Goal: Navigation & Orientation: Find specific page/section

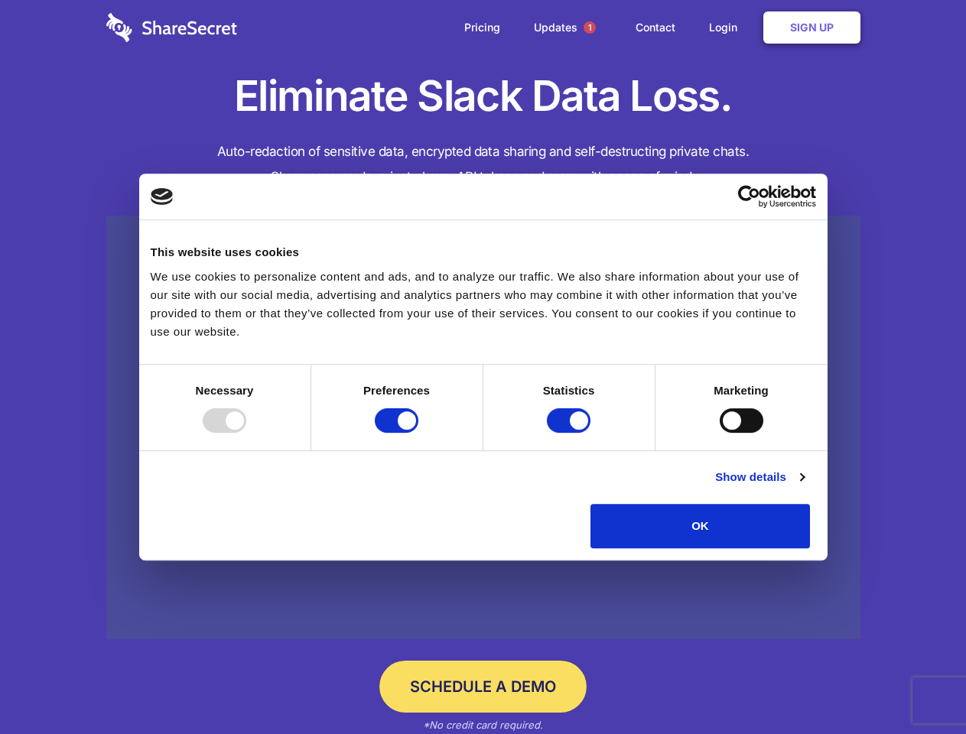
click at [246, 433] on div at bounding box center [225, 420] width 44 height 24
click at [418, 433] on input "Preferences" at bounding box center [397, 420] width 44 height 24
checkbox input "false"
click at [570, 433] on input "Statistics" at bounding box center [569, 420] width 44 height 24
checkbox input "false"
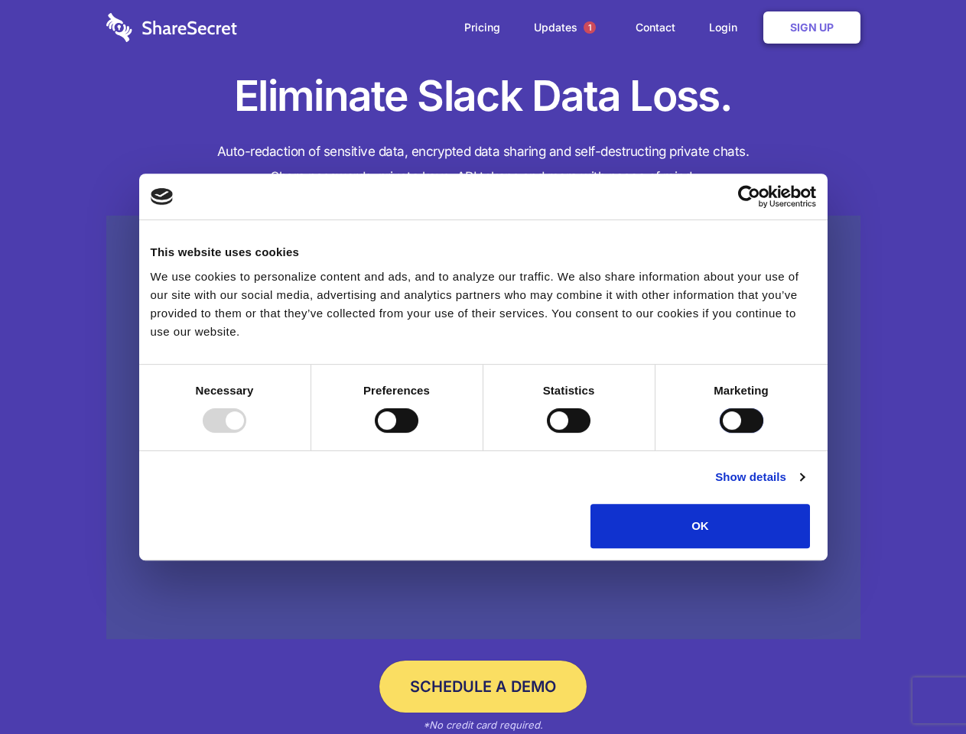
click at [720, 433] on input "Marketing" at bounding box center [742, 420] width 44 height 24
checkbox input "true"
click at [804, 486] on link "Show details" at bounding box center [759, 477] width 89 height 18
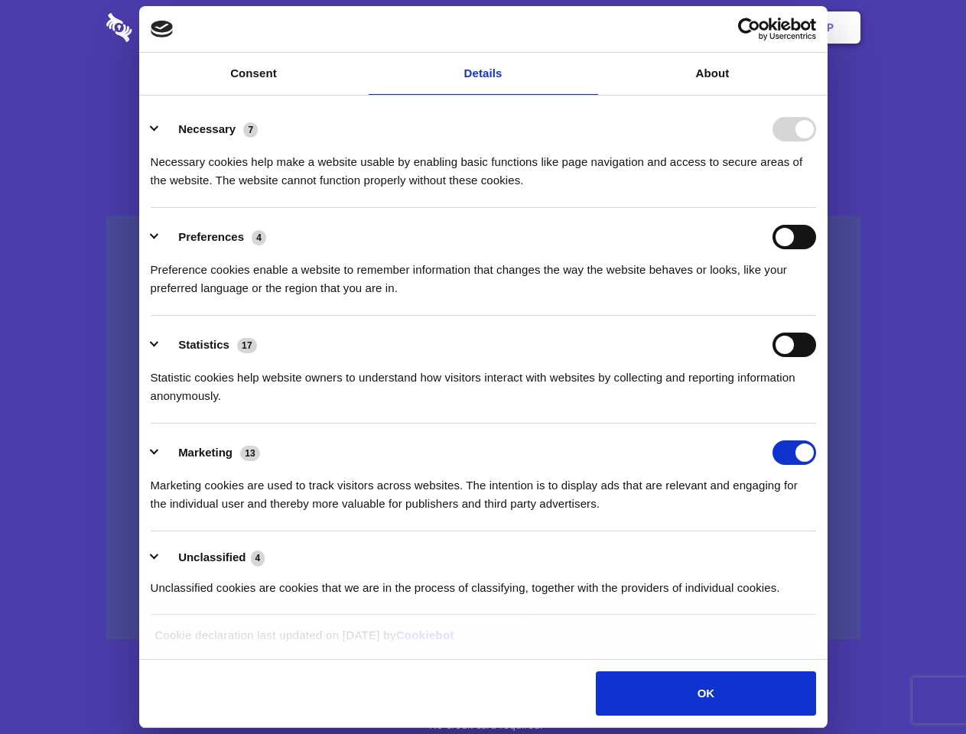
click at [816, 208] on li "Necessary 7 Necessary cookies help make a website usable by enabling basic func…" at bounding box center [483, 154] width 665 height 108
click at [589, 28] on span "1" at bounding box center [589, 27] width 12 height 12
